Goal: Transaction & Acquisition: Purchase product/service

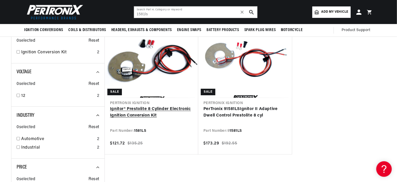
scroll to position [0, 277]
click at [158, 108] on link "Ignitor® Prestolite 8 Cylinder Electronic Ignition Conversion Kit" at bounding box center [151, 112] width 83 height 13
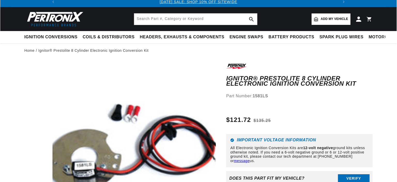
scroll to position [129, 0]
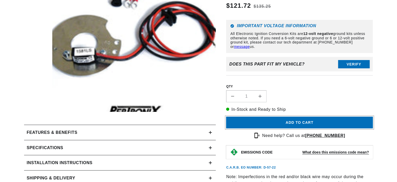
click at [297, 122] on button "Add to cart" at bounding box center [299, 123] width 147 height 12
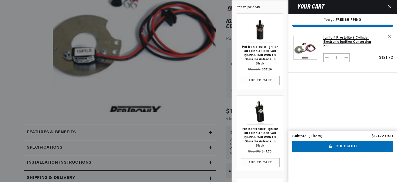
scroll to position [0, 277]
click at [390, 5] on icon "Close" at bounding box center [390, 7] width 4 height 4
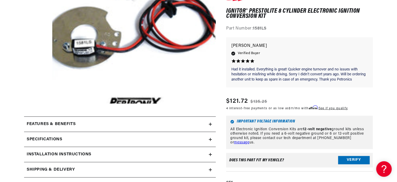
scroll to position [0, 0]
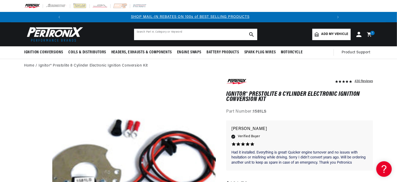
click at [185, 35] on input "text" at bounding box center [195, 34] width 123 height 11
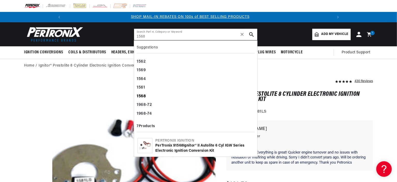
type input "1568"
click at [138, 95] on b "1568" at bounding box center [141, 96] width 9 height 4
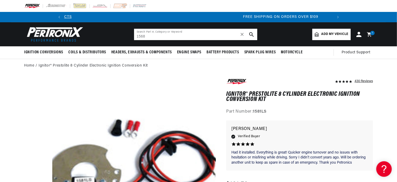
scroll to position [0, 545]
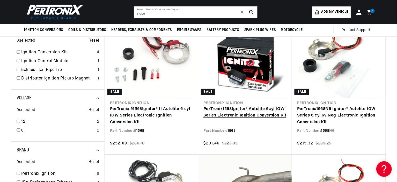
scroll to position [0, 277]
click at [251, 114] on link "PerTronix 1568 Ignitor® Autolite 6cyl IGW Series Electronic Ignition Conversion…" at bounding box center [244, 112] width 83 height 13
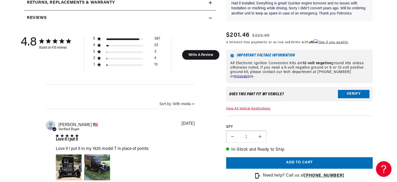
scroll to position [336, 0]
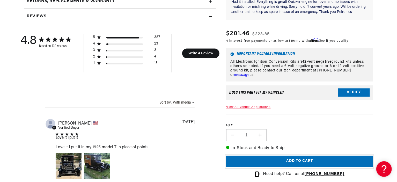
click at [299, 158] on button "Add to cart" at bounding box center [299, 162] width 147 height 12
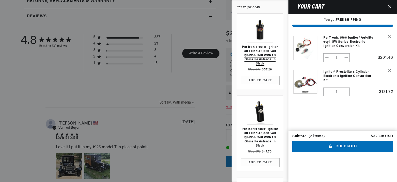
scroll to position [0, 277]
click at [252, 58] on link "PerTronix 40111 Ignitor Oil Filled 40,000 Volt Ignition Coil with 1.5 Ohms Resi…" at bounding box center [260, 55] width 41 height 21
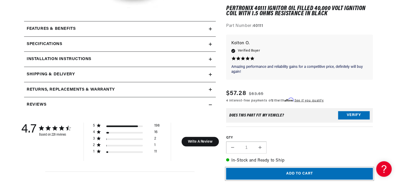
click at [301, 174] on button "Add to cart" at bounding box center [299, 174] width 147 height 12
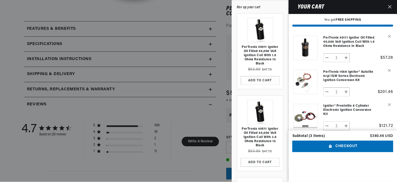
scroll to position [0, 277]
click at [220, 66] on div at bounding box center [198, 91] width 397 height 182
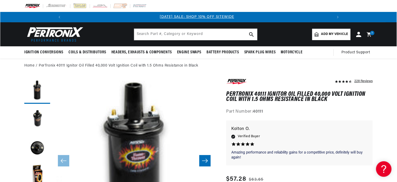
scroll to position [0, 0]
click at [369, 34] on icon at bounding box center [369, 34] width 5 height 5
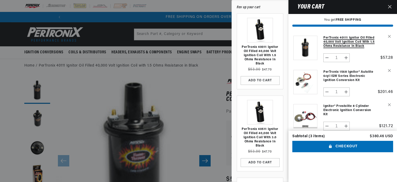
scroll to position [0, 553]
click at [391, 72] on button "Remove PerTronix 1568 Ignitor® Autolite 6cyl IGW Series Electronic Ignition Con…" at bounding box center [388, 70] width 9 height 9
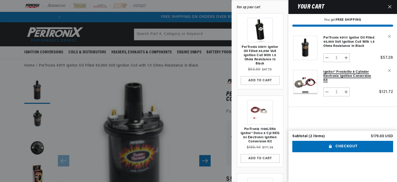
click at [338, 76] on link "Ignitor® Prestolite 8 Cylinder Electronic Ignition Conversion Kit" at bounding box center [349, 76] width 51 height 12
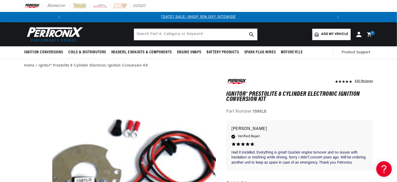
click at [259, 111] on strong "1581LS" at bounding box center [260, 111] width 14 height 4
copy strong "1581LS"
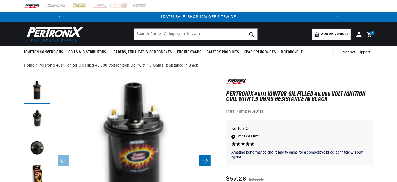
click at [257, 112] on strong "40111" at bounding box center [258, 111] width 10 height 4
copy strong "40111"
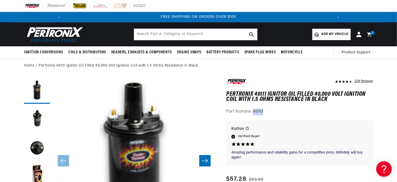
scroll to position [0, 553]
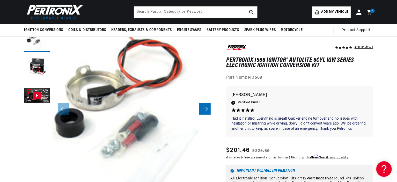
scroll to position [0, 553]
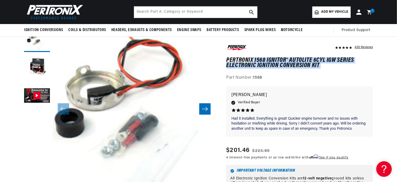
drag, startPoint x: 226, startPoint y: 59, endPoint x: 252, endPoint y: 57, distance: 25.9
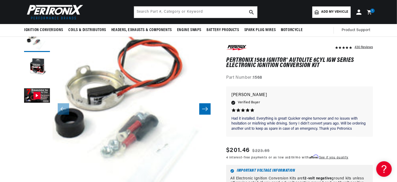
drag, startPoint x: 234, startPoint y: 59, endPoint x: 228, endPoint y: 62, distance: 6.3
click at [234, 59] on h1 "PerTronix 1568 Ignitor® Autolite 6cyl IGW Series Electronic Ignition Conversion…" at bounding box center [299, 63] width 147 height 11
drag, startPoint x: 227, startPoint y: 62, endPoint x: 264, endPoint y: 60, distance: 37.8
click at [264, 60] on h1 "PerTronix 1568 Ignitor® Autolite 6cyl IGW Series Electronic Ignition Conversion…" at bounding box center [299, 63] width 147 height 11
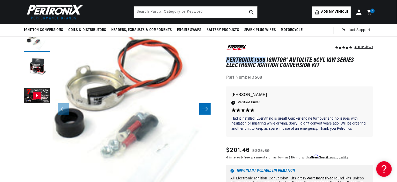
copy h1 "PerTronix 1568"
